Goal: Information Seeking & Learning: Learn about a topic

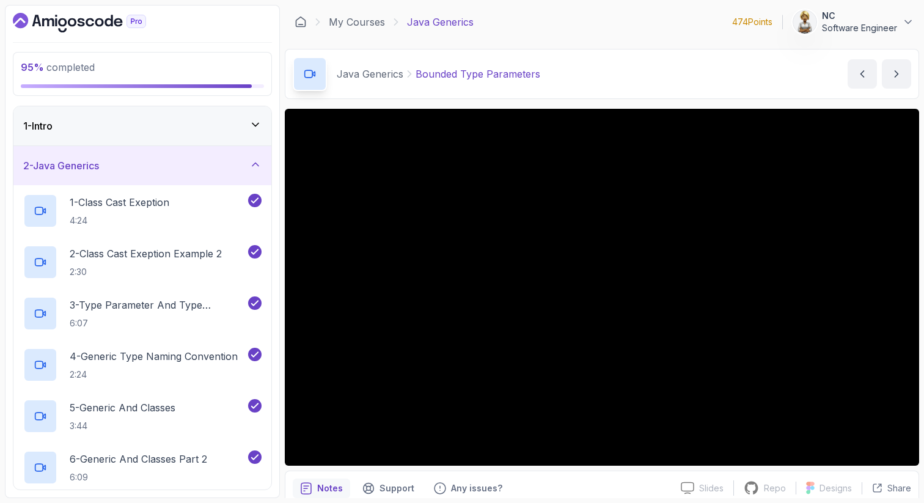
scroll to position [386, 0]
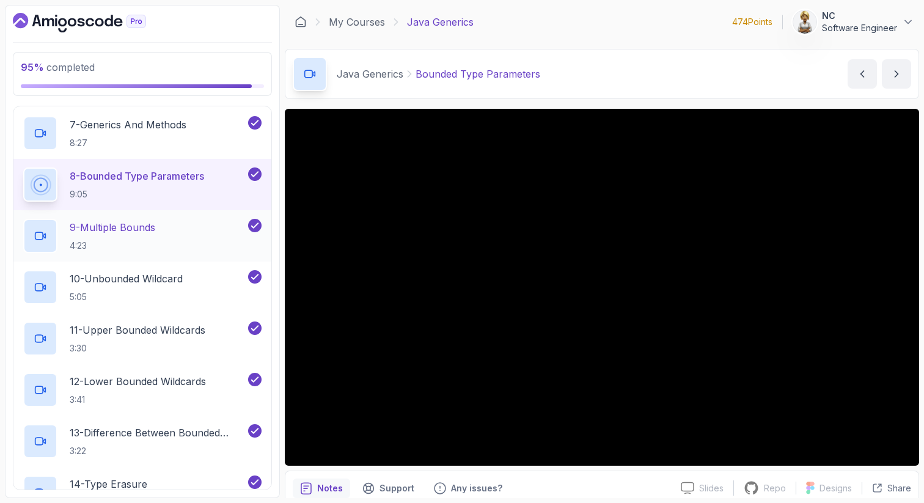
click at [132, 227] on p "9 - Multiple Bounds" at bounding box center [113, 227] width 86 height 15
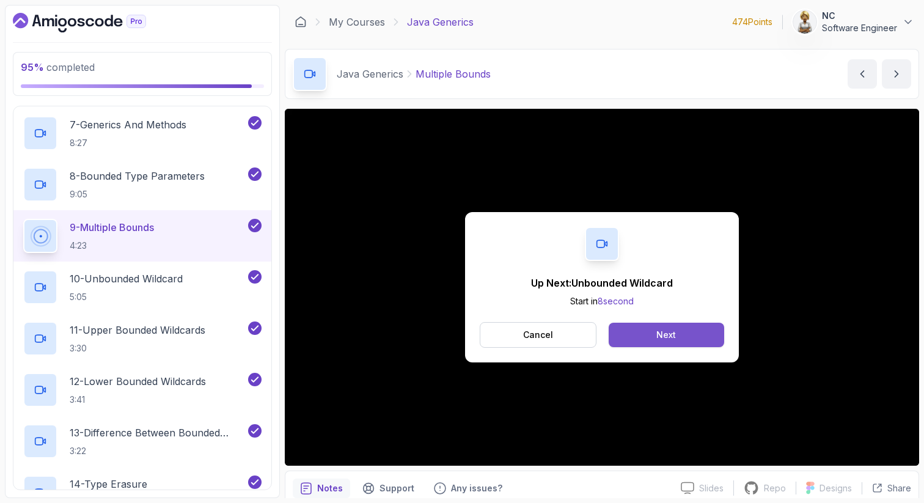
click at [660, 337] on div "Next" at bounding box center [666, 335] width 20 height 12
